Goal: Transaction & Acquisition: Purchase product/service

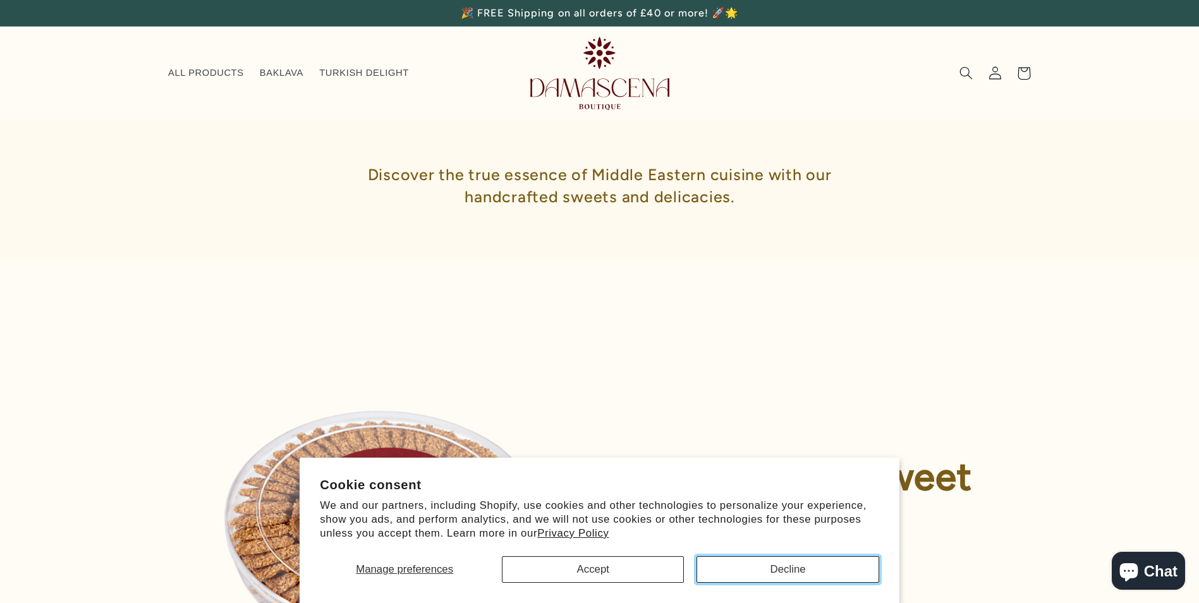
click at [721, 573] on button "Decline" at bounding box center [788, 569] width 182 height 27
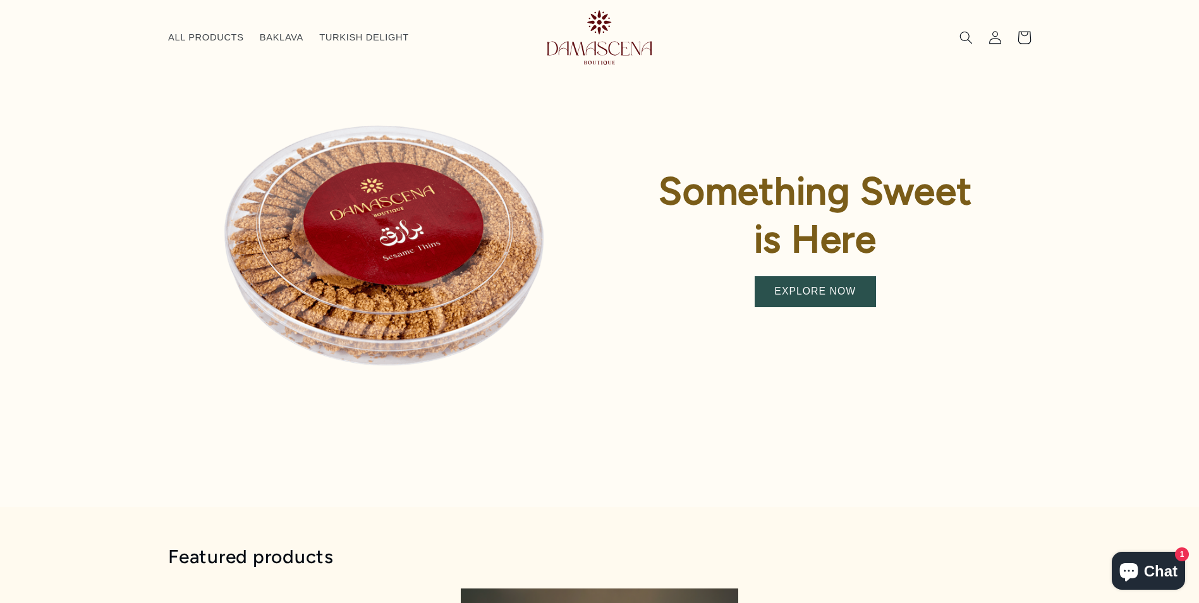
scroll to position [298, 0]
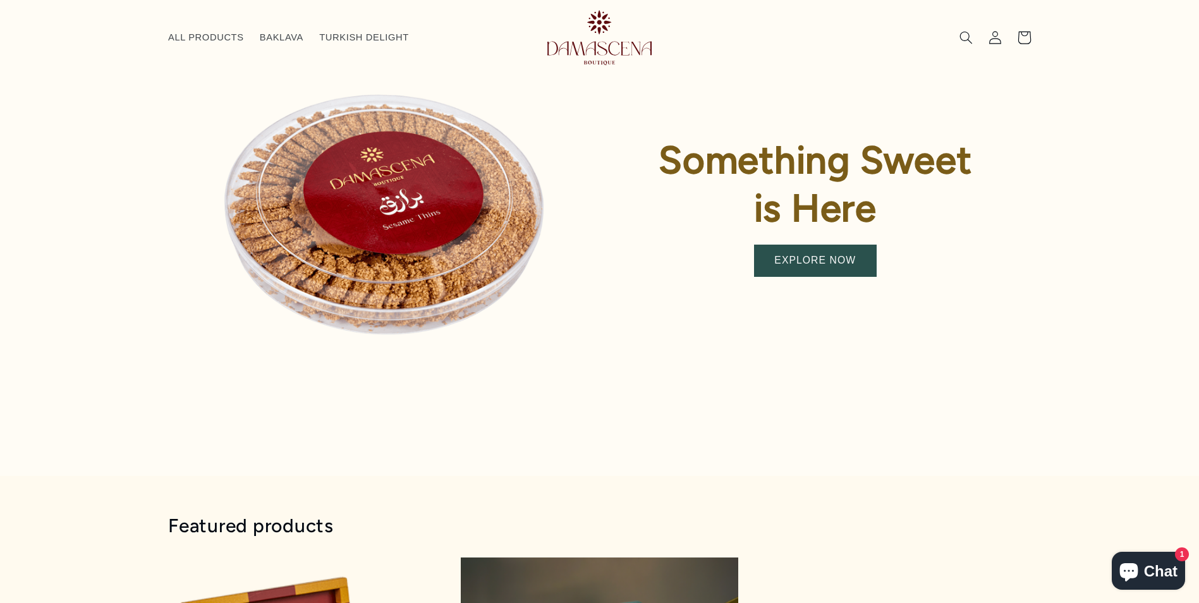
click at [820, 255] on link "EXPLORE NOW" at bounding box center [815, 260] width 121 height 31
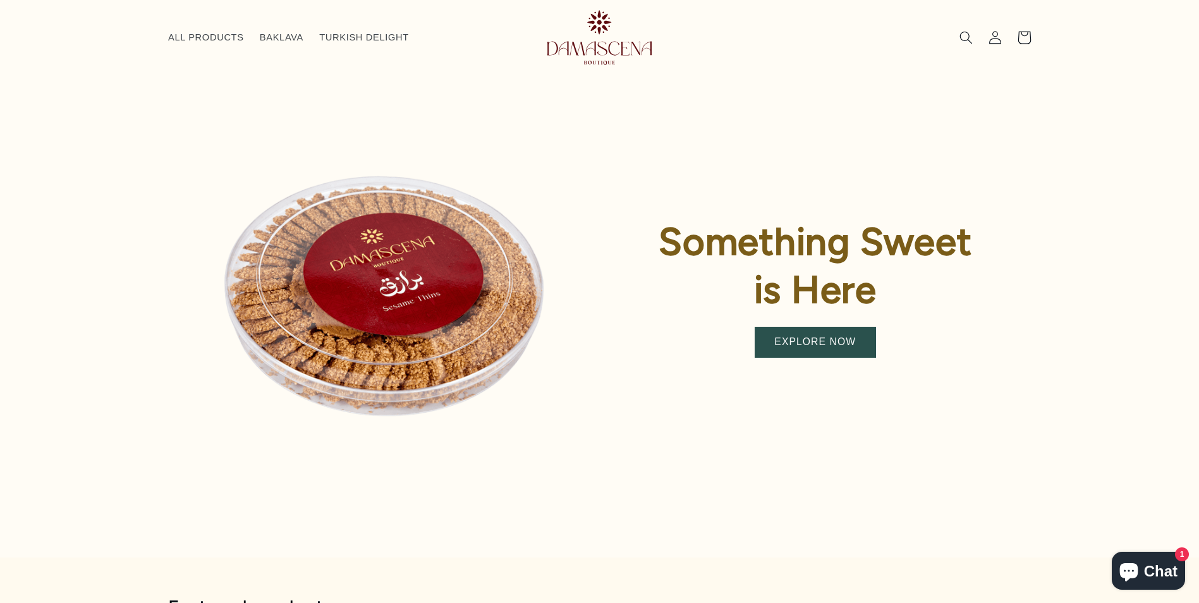
scroll to position [113, 0]
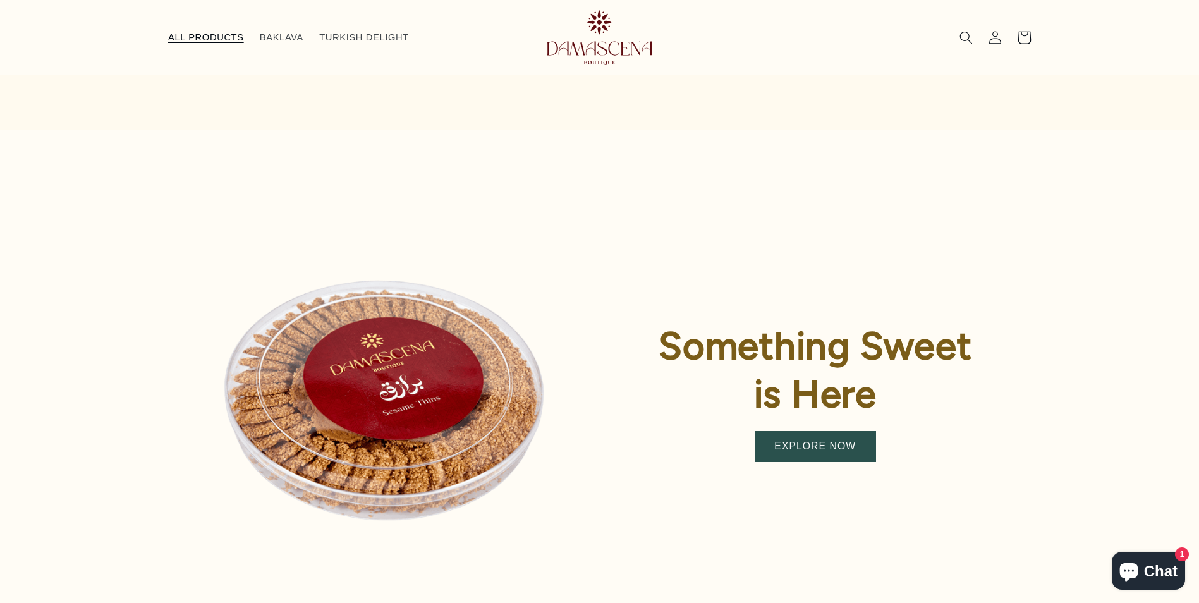
click at [224, 39] on span "ALL PRODUCTS" at bounding box center [206, 38] width 76 height 12
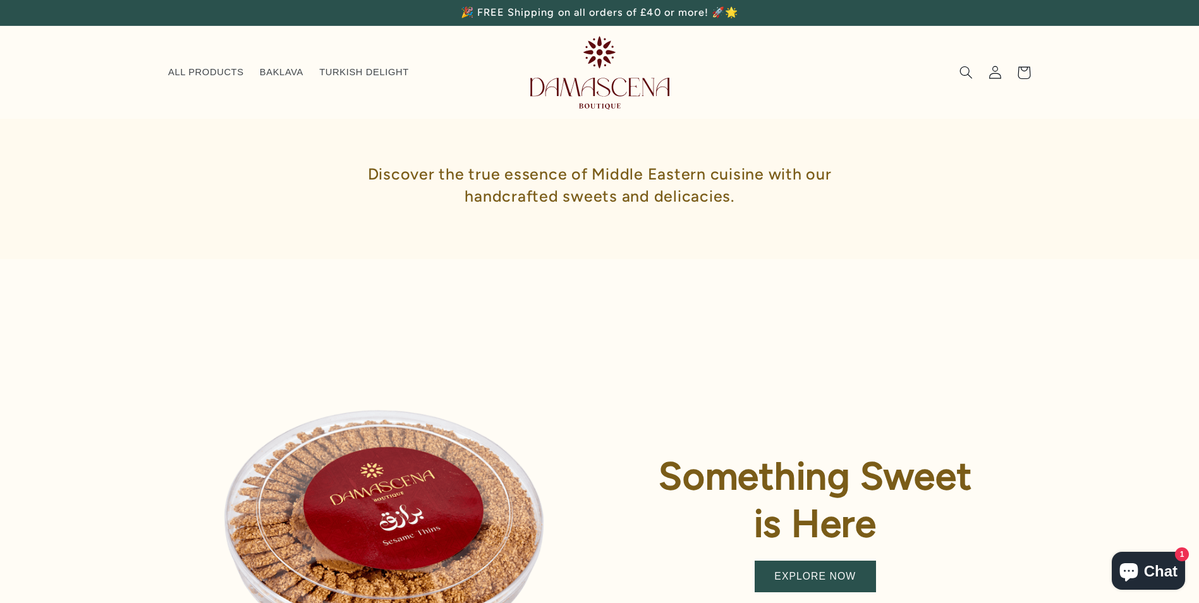
scroll to position [0, 0]
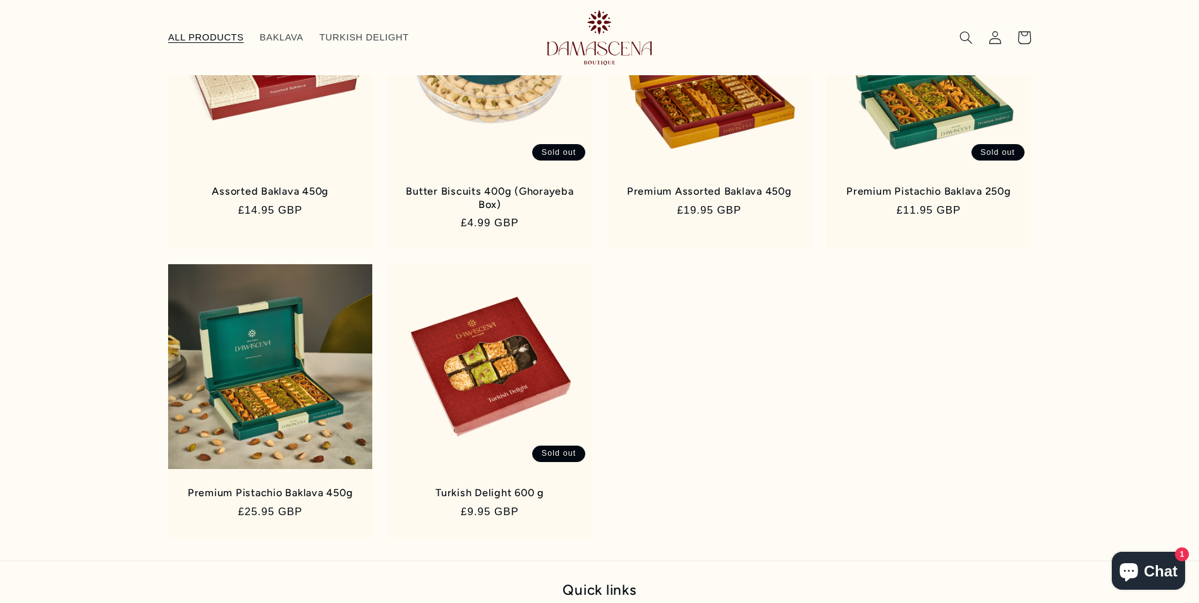
scroll to position [149, 0]
